Goal: Navigation & Orientation: Understand site structure

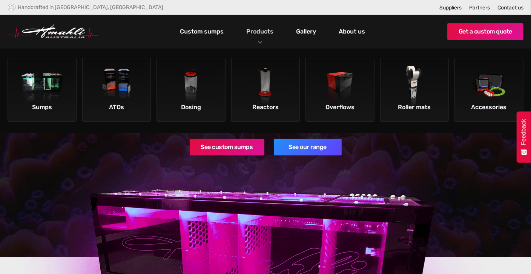
click at [265, 31] on link "Products" at bounding box center [260, 31] width 31 height 11
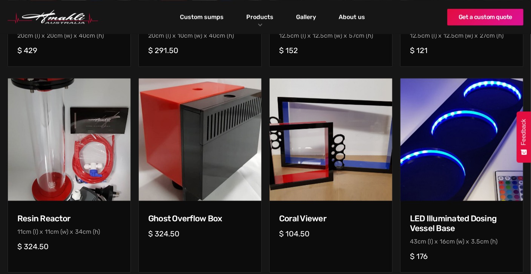
scroll to position [826, 0]
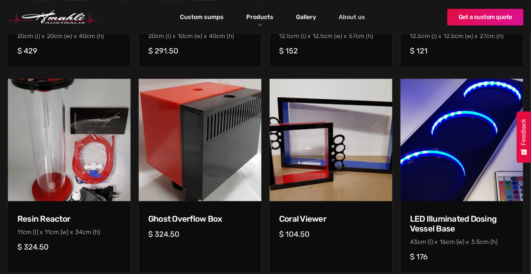
click at [355, 16] on link "About us" at bounding box center [352, 17] width 30 height 13
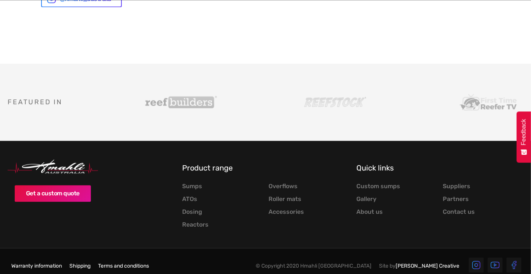
scroll to position [994, 0]
click at [454, 196] on link "Partners" at bounding box center [456, 200] width 26 height 8
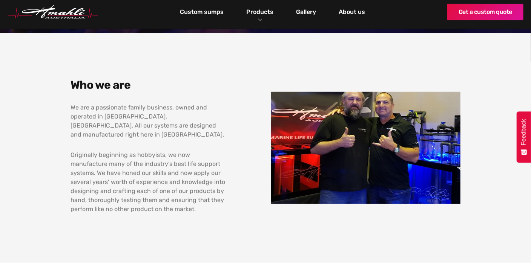
scroll to position [226, 0]
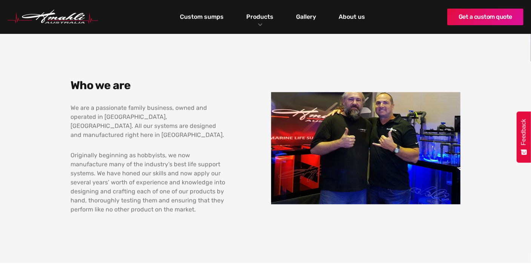
click at [372, 133] on img at bounding box center [365, 148] width 189 height 112
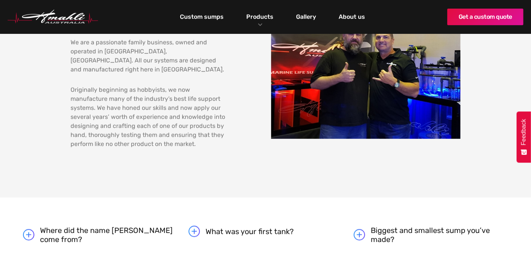
scroll to position [278, 0]
